Goal: Task Accomplishment & Management: Use online tool/utility

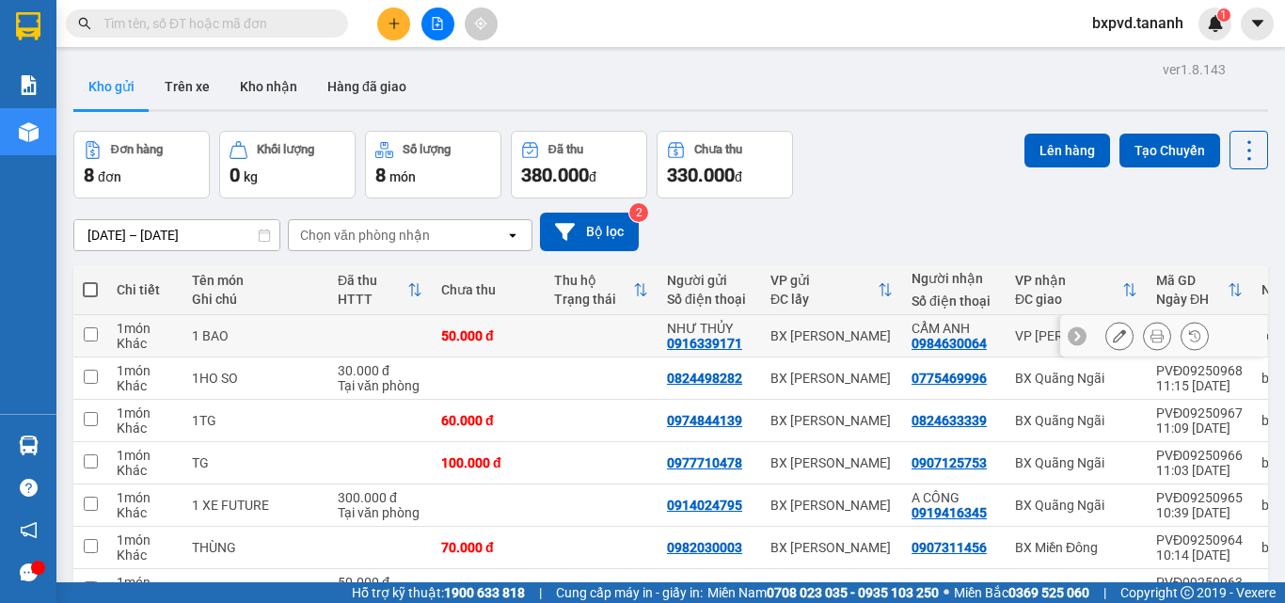
scroll to position [156, 0]
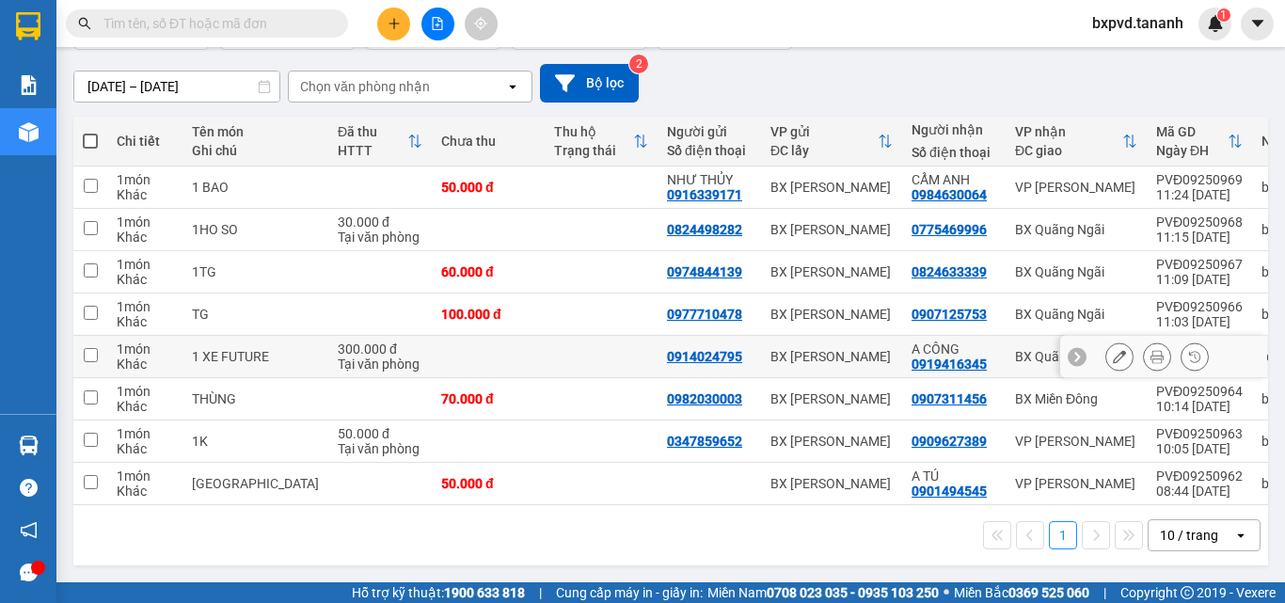
click at [89, 348] on input "checkbox" at bounding box center [91, 355] width 14 height 14
checkbox input "true"
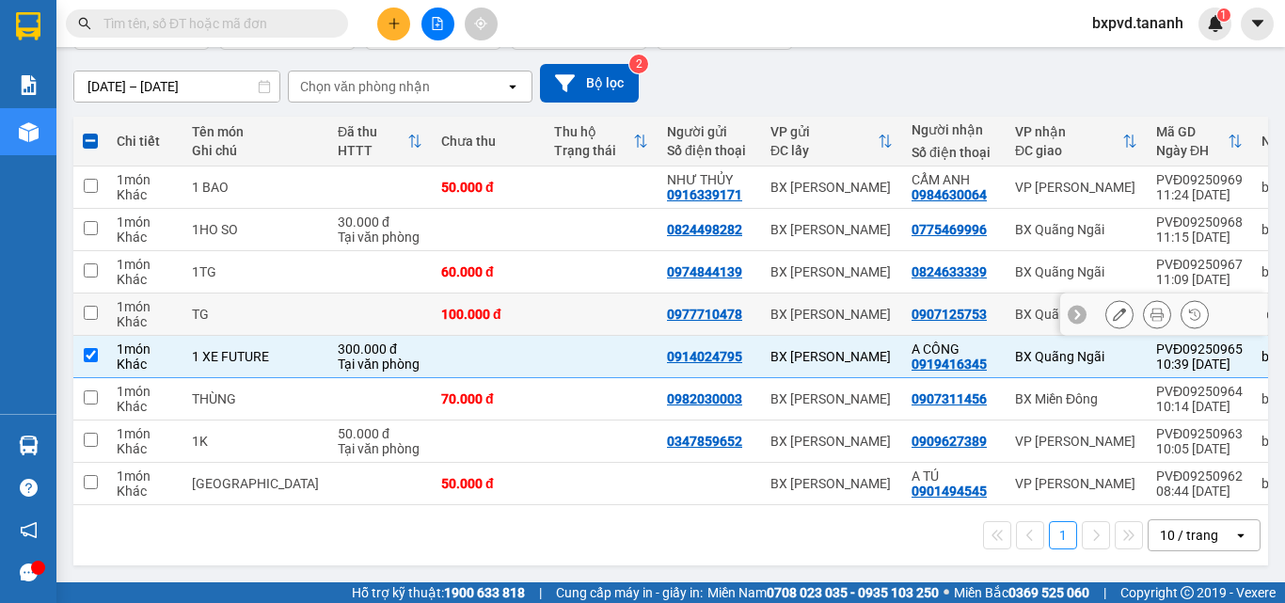
click at [85, 306] on input "checkbox" at bounding box center [91, 313] width 14 height 14
checkbox input "true"
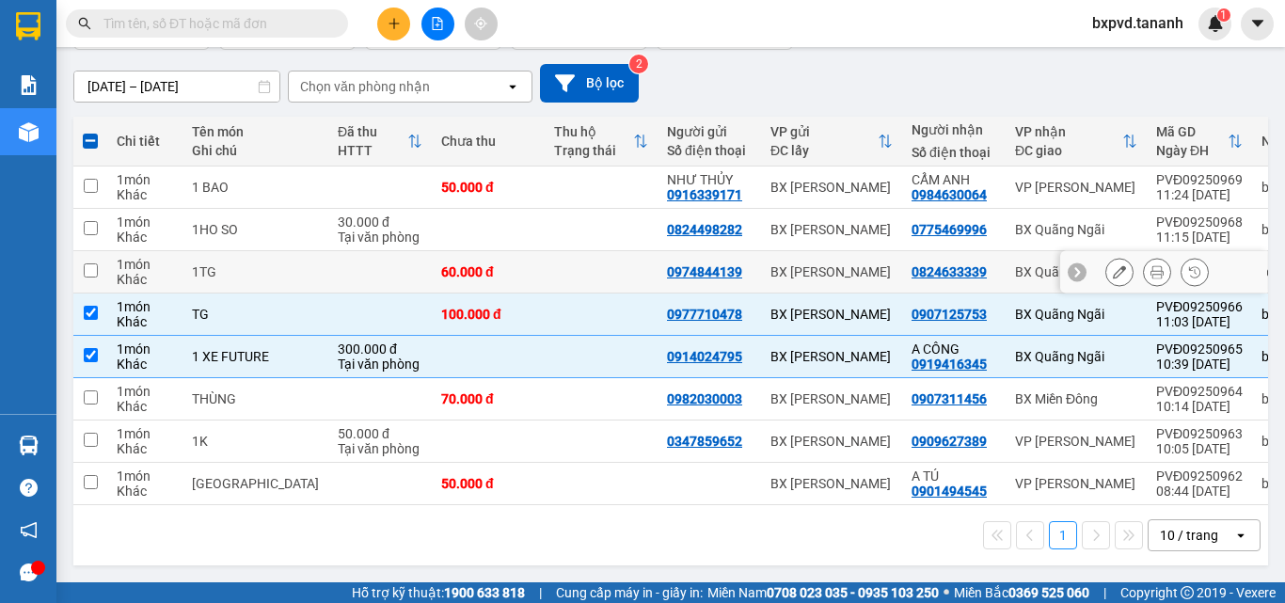
click at [91, 263] on input "checkbox" at bounding box center [91, 270] width 14 height 14
checkbox input "true"
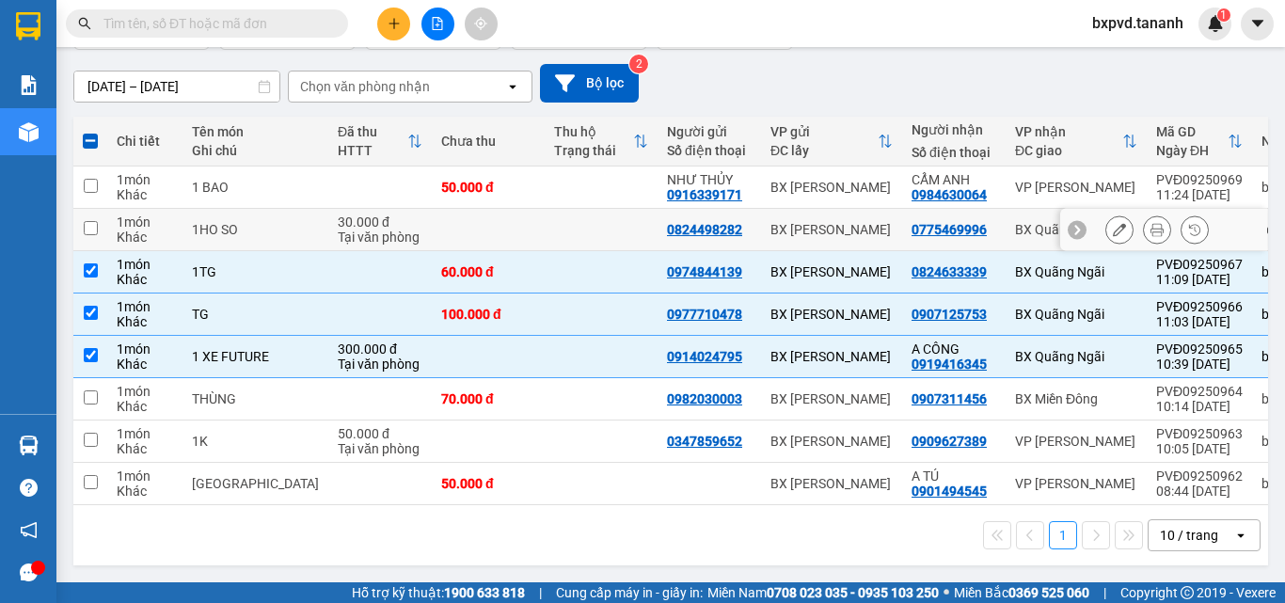
click at [87, 221] on input "checkbox" at bounding box center [91, 228] width 14 height 14
checkbox input "true"
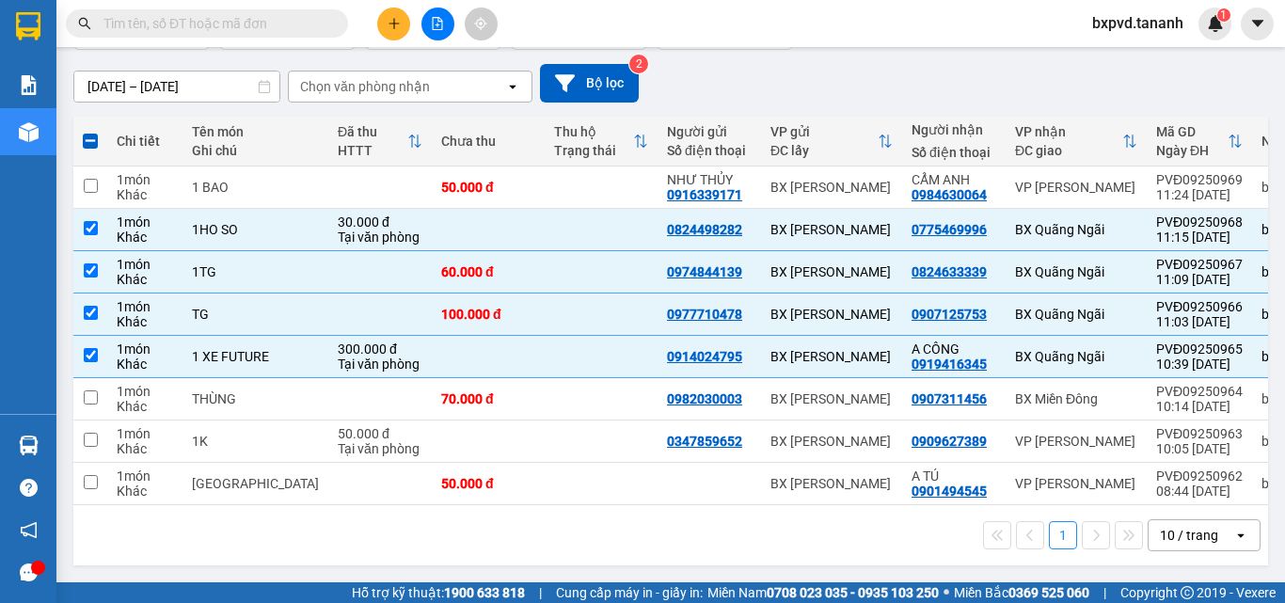
scroll to position [0, 0]
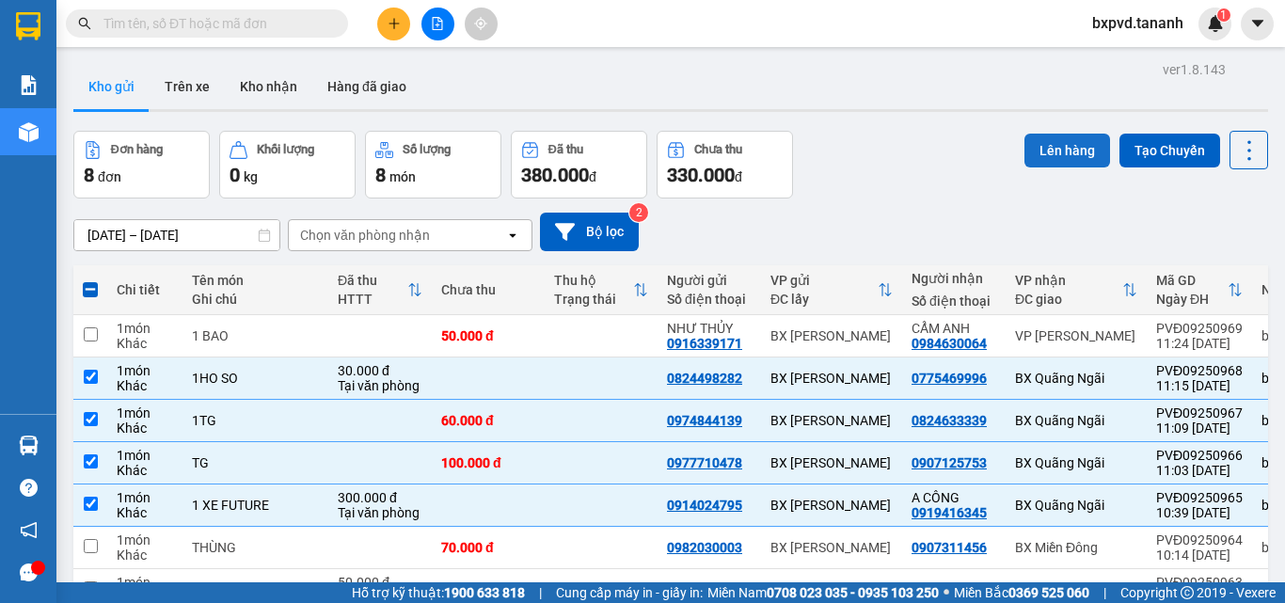
click at [1050, 139] on button "Lên hàng" at bounding box center [1067, 151] width 86 height 34
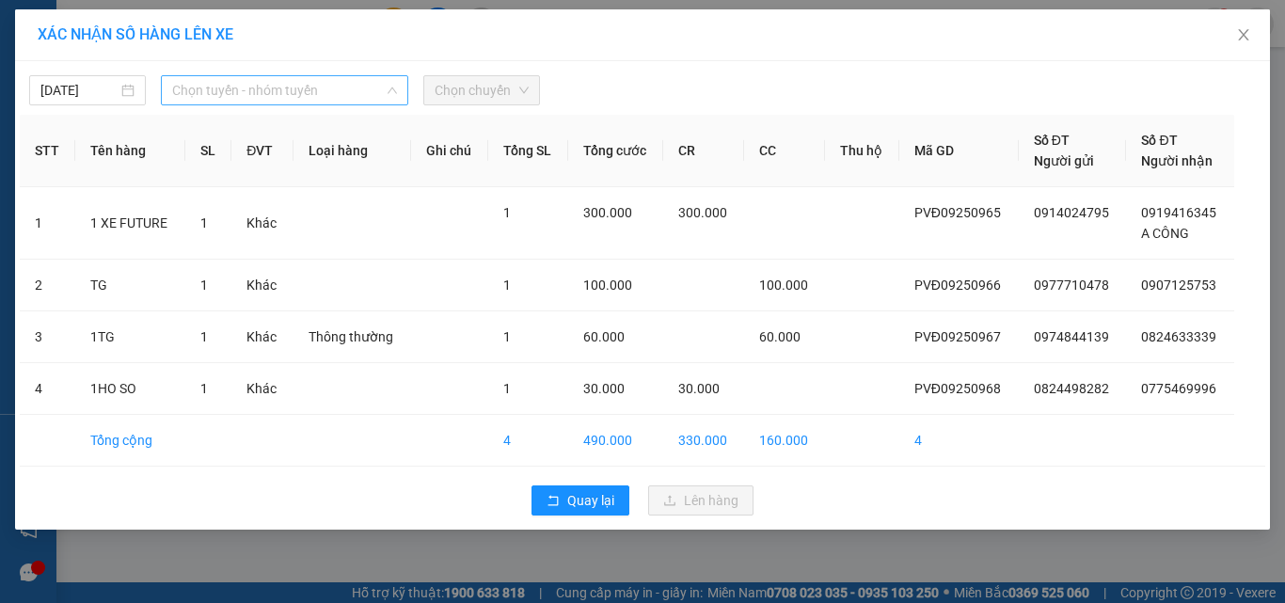
click at [292, 90] on span "Chọn tuyến - nhóm tuyến" at bounding box center [284, 90] width 225 height 28
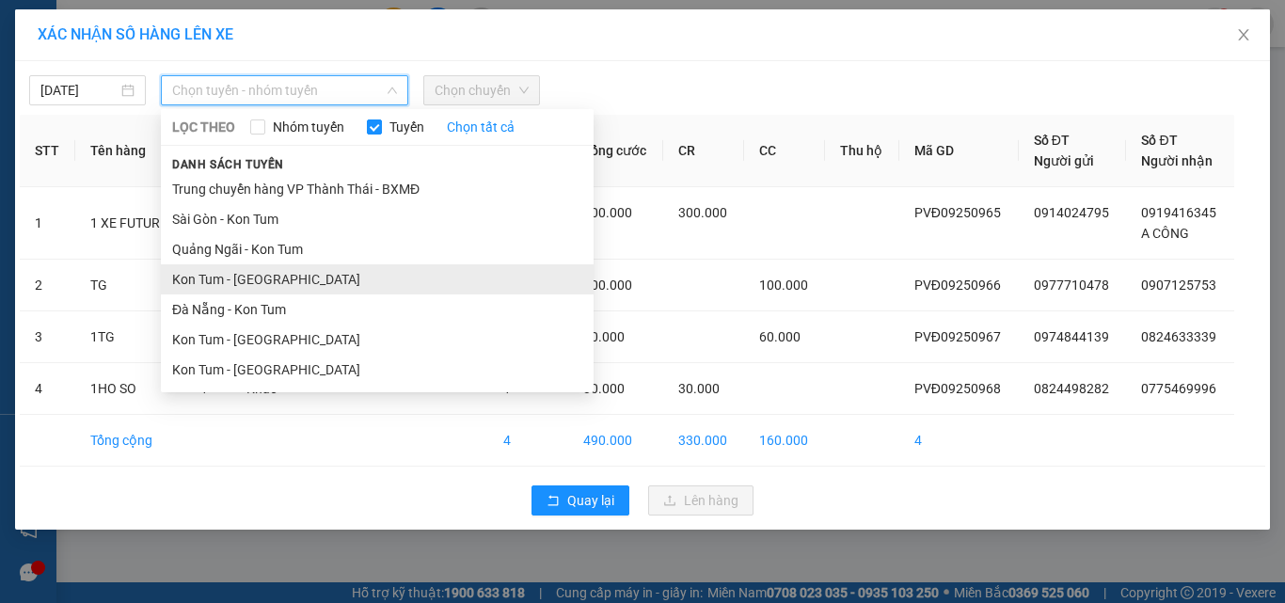
click at [272, 280] on li "Kon Tum - [GEOGRAPHIC_DATA]" at bounding box center [377, 279] width 433 height 30
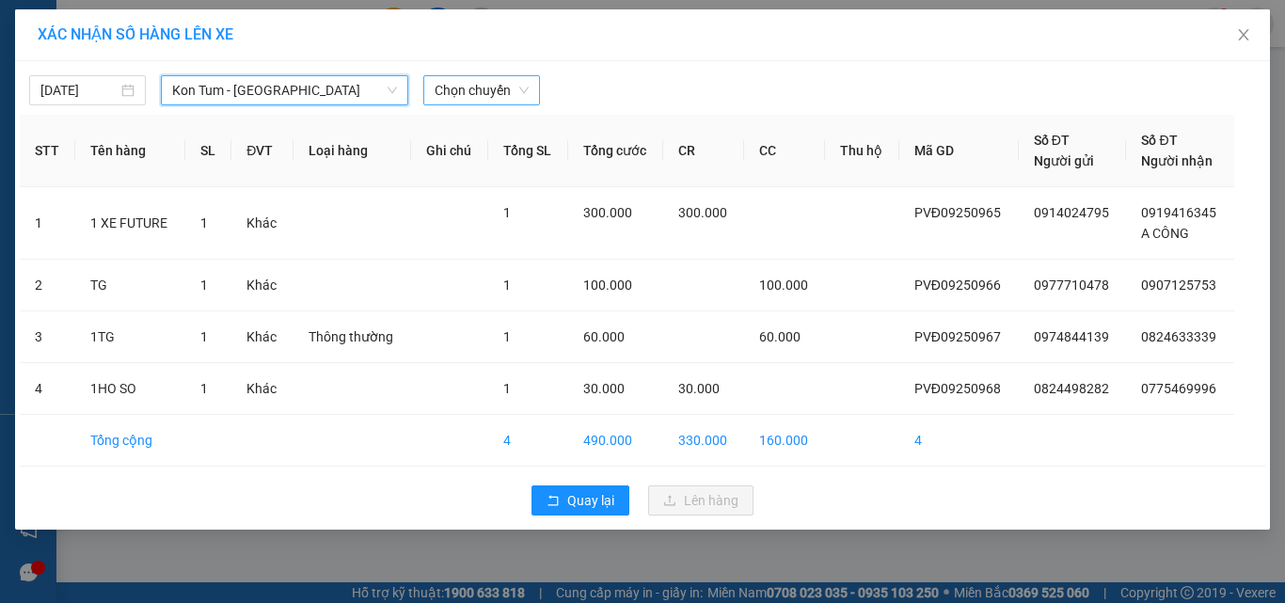
click at [477, 91] on span "Chọn chuyến" at bounding box center [481, 90] width 94 height 28
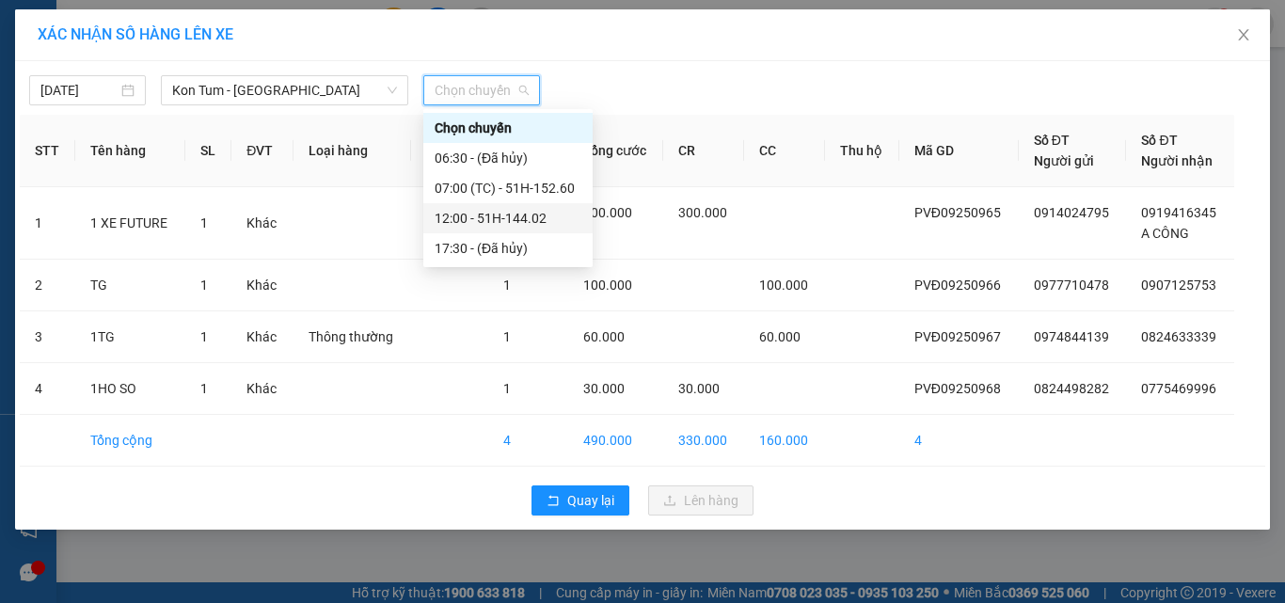
click at [485, 222] on div "12:00 - 51H-144.02" at bounding box center [507, 218] width 147 height 21
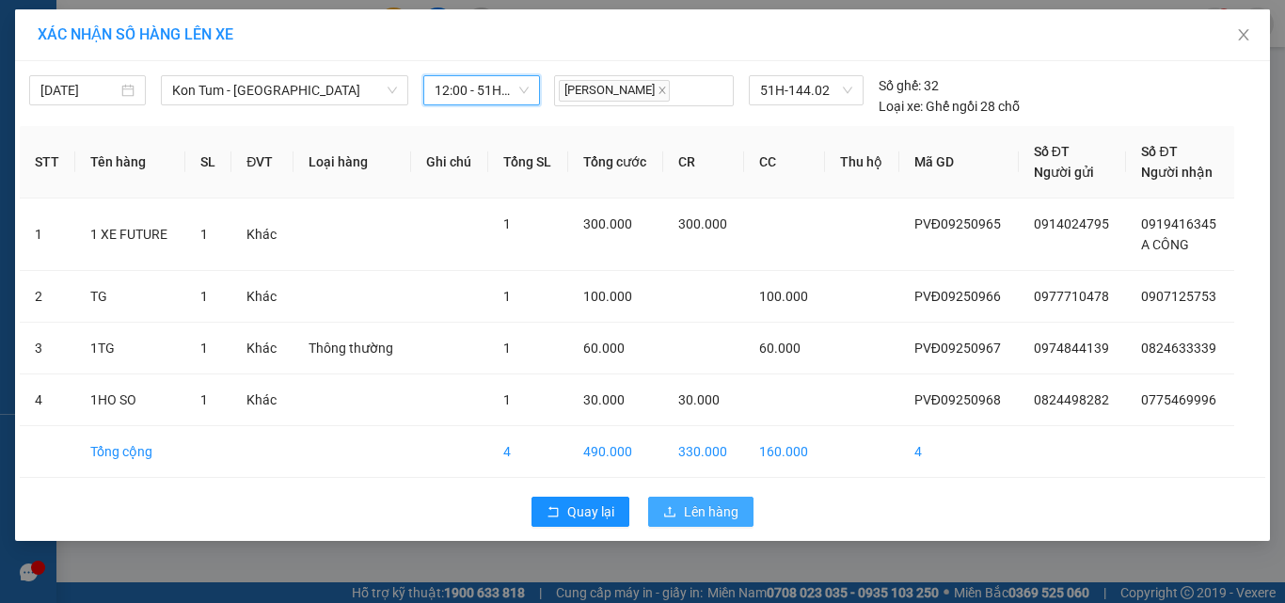
click at [704, 512] on span "Lên hàng" at bounding box center [711, 511] width 55 height 21
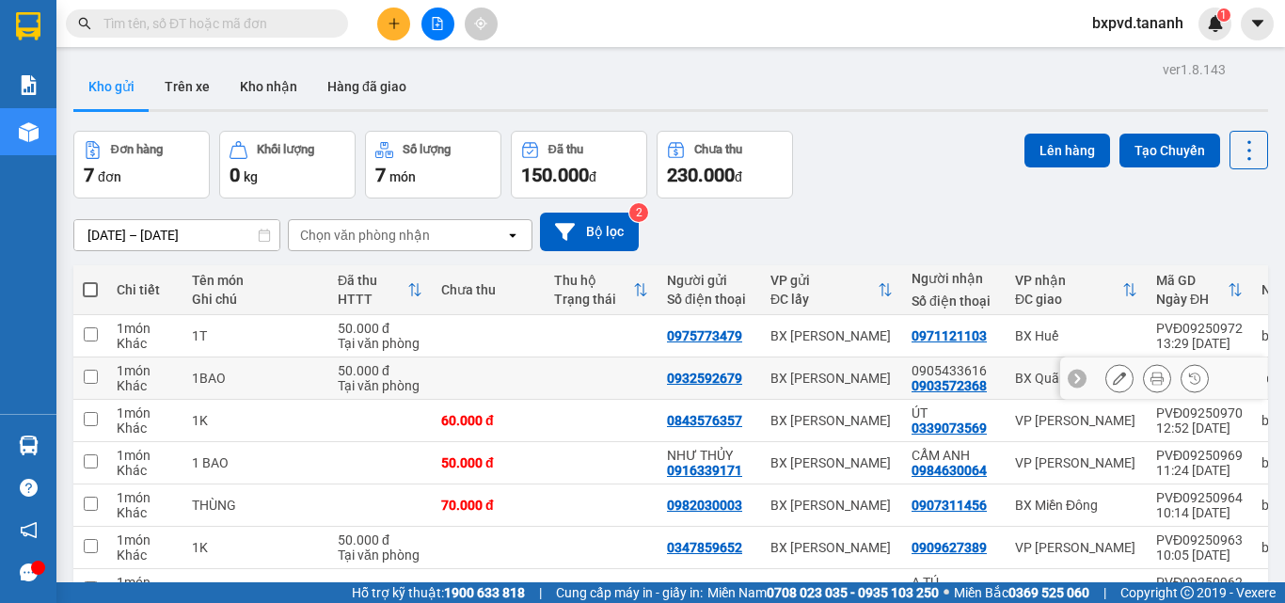
scroll to position [114, 0]
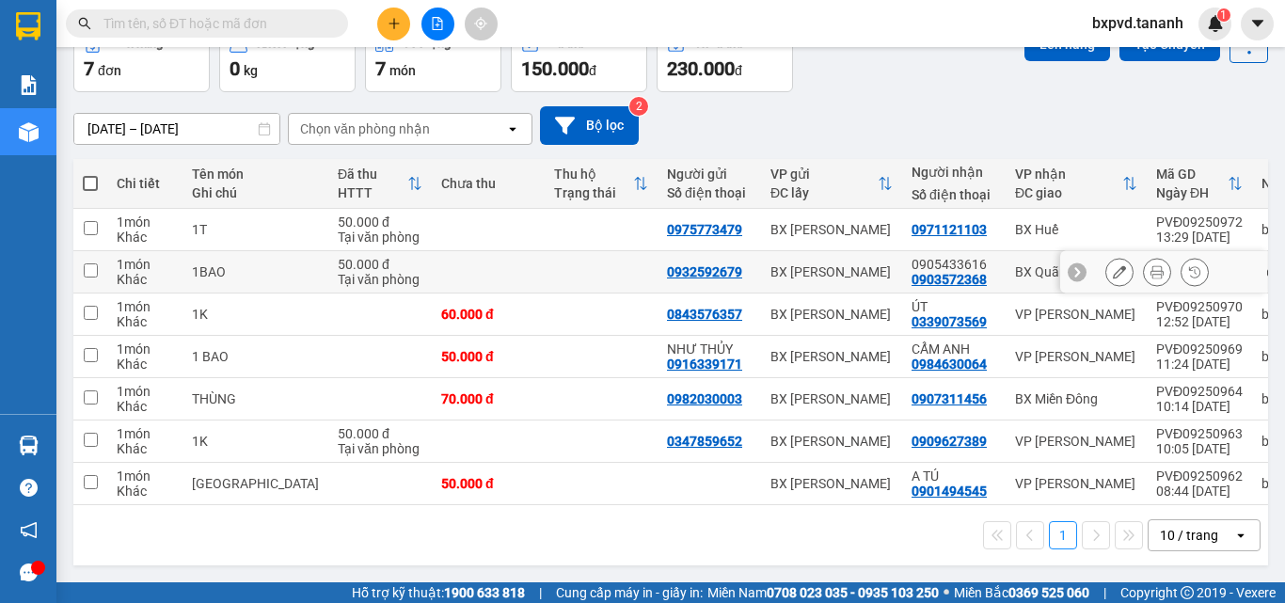
click at [93, 267] on input "checkbox" at bounding box center [91, 270] width 14 height 14
checkbox input "true"
